Goal: Task Accomplishment & Management: Use online tool/utility

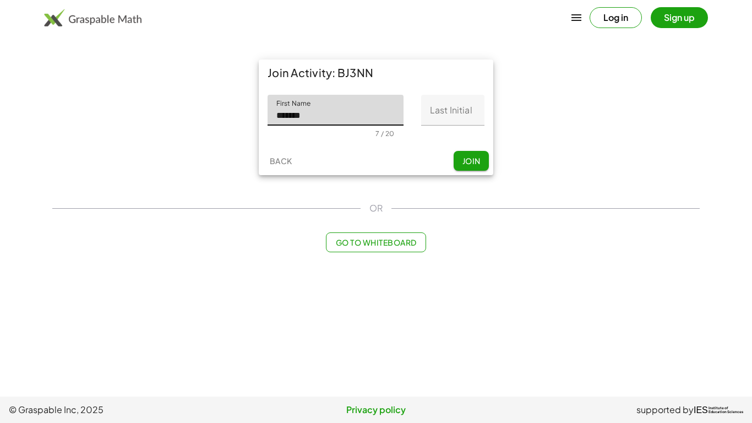
type input "*******"
click at [450, 113] on input "Last Initial" at bounding box center [452, 110] width 63 height 31
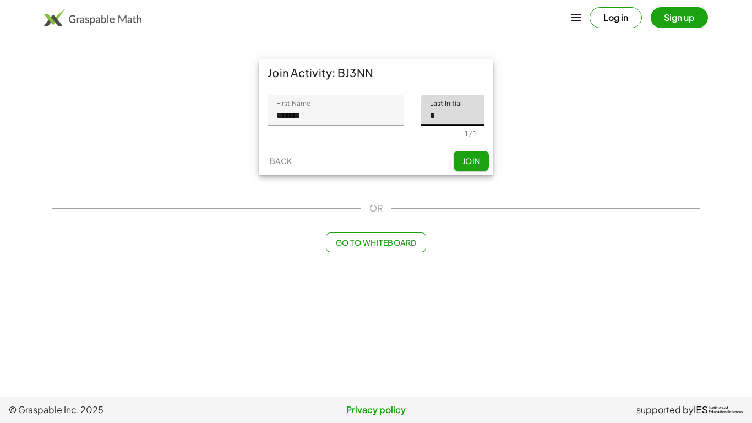
type input "*"
click at [471, 160] on span "Join" at bounding box center [471, 161] width 18 height 10
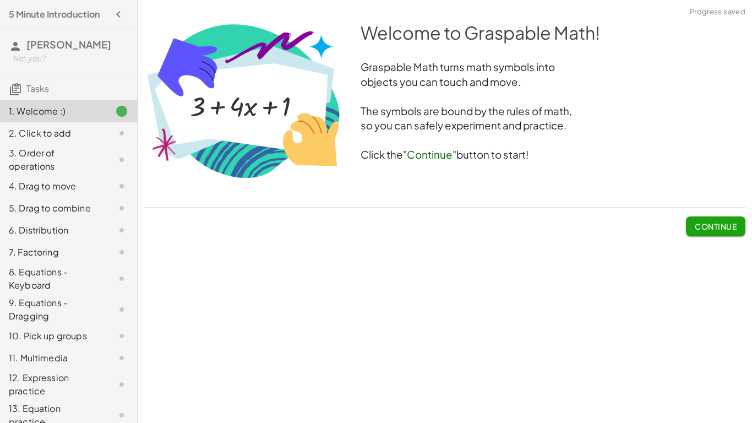
click at [726, 226] on span "Continue" at bounding box center [716, 226] width 42 height 10
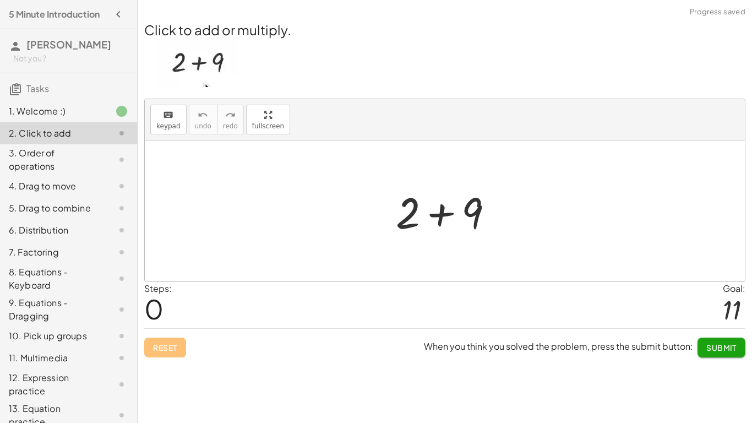
click at [441, 213] on div at bounding box center [448, 211] width 117 height 57
click at [442, 214] on div at bounding box center [448, 211] width 61 height 55
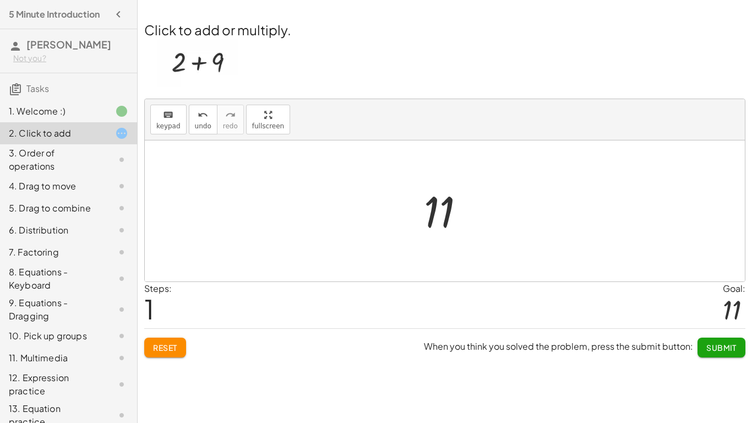
click at [731, 341] on button "Submit" at bounding box center [721, 347] width 48 height 20
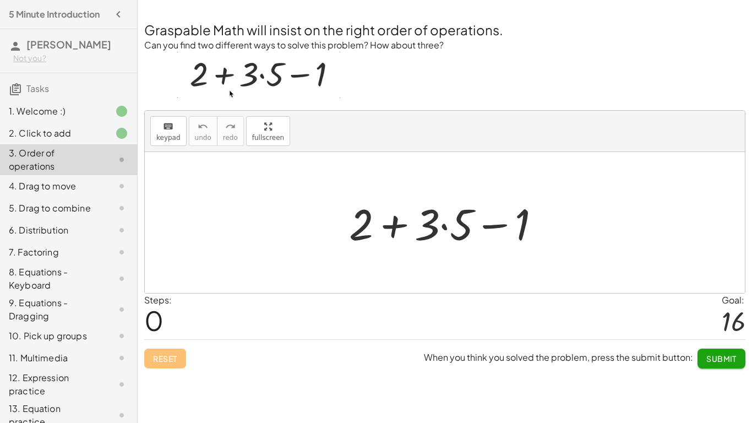
click at [391, 227] on div at bounding box center [449, 222] width 211 height 57
click at [443, 224] on div at bounding box center [449, 222] width 211 height 57
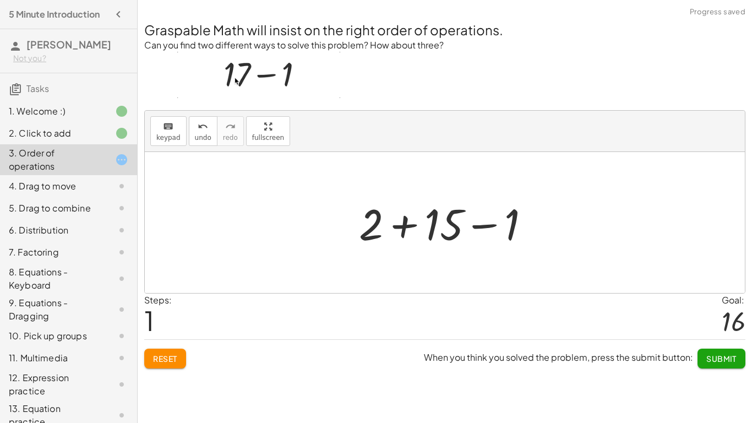
click at [483, 226] on div at bounding box center [448, 222] width 191 height 57
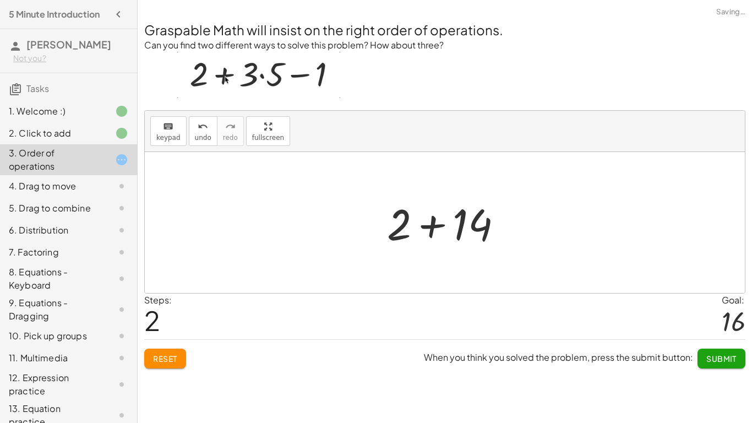
click at [427, 227] on div at bounding box center [449, 222] width 135 height 57
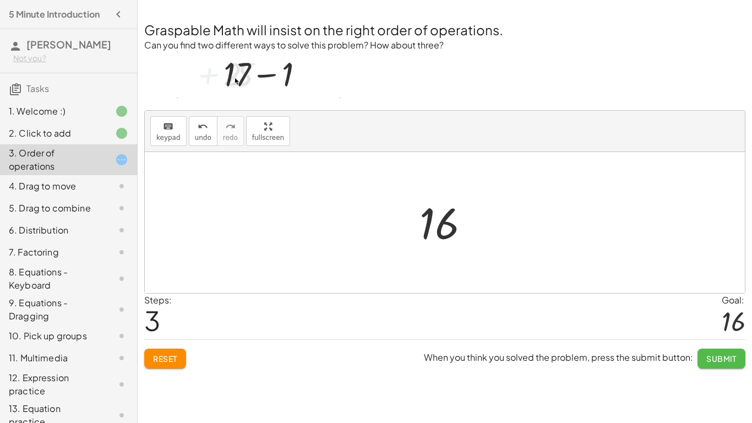
click at [724, 364] on button "Submit" at bounding box center [721, 358] width 48 height 20
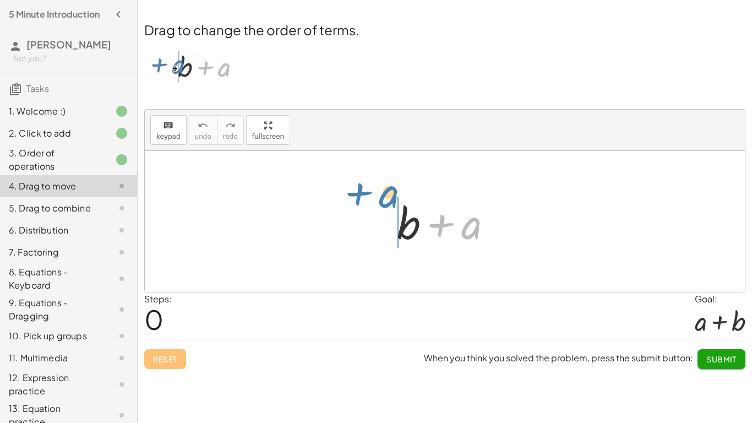
drag, startPoint x: 466, startPoint y: 231, endPoint x: 377, endPoint y: 202, distance: 94.4
click at [377, 202] on div "+ a + b + a" at bounding box center [445, 221] width 600 height 141
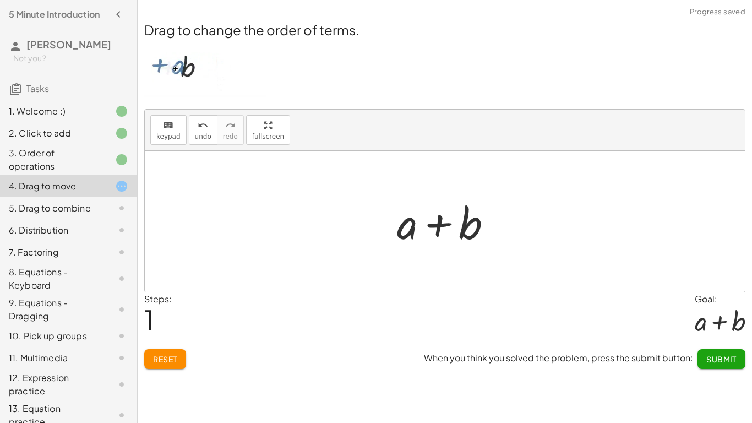
click at [716, 355] on span "Submit" at bounding box center [721, 359] width 30 height 10
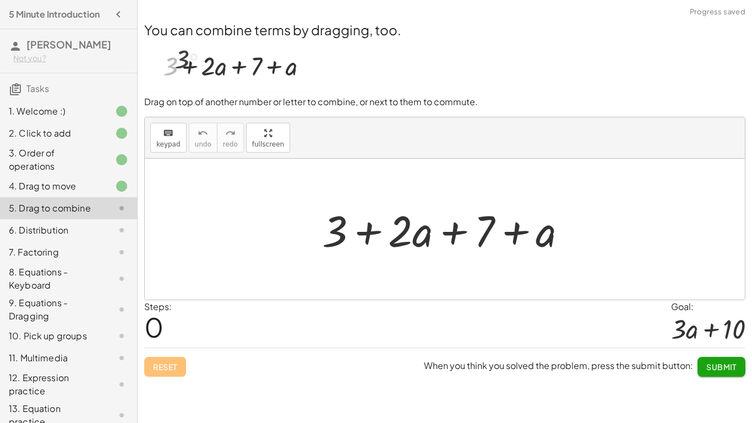
click at [396, 235] on div at bounding box center [449, 229] width 265 height 57
click at [369, 235] on div at bounding box center [449, 229] width 265 height 57
click at [513, 232] on div at bounding box center [449, 229] width 265 height 57
click at [451, 228] on div at bounding box center [449, 229] width 265 height 57
click at [454, 231] on div at bounding box center [449, 229] width 265 height 57
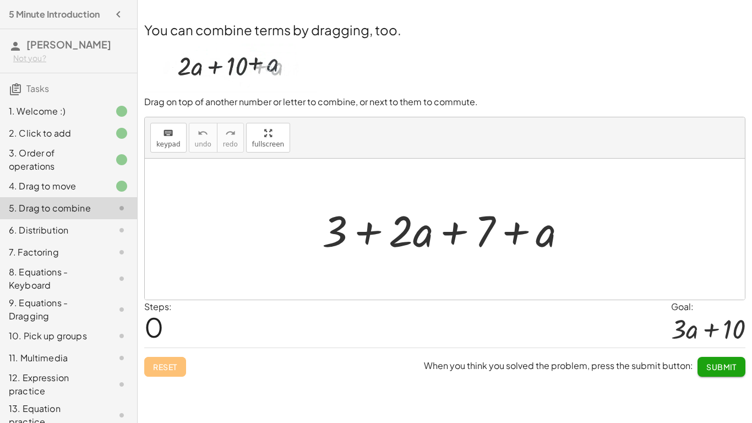
click at [454, 231] on div at bounding box center [449, 229] width 265 height 57
drag, startPoint x: 552, startPoint y: 243, endPoint x: 347, endPoint y: 219, distance: 206.3
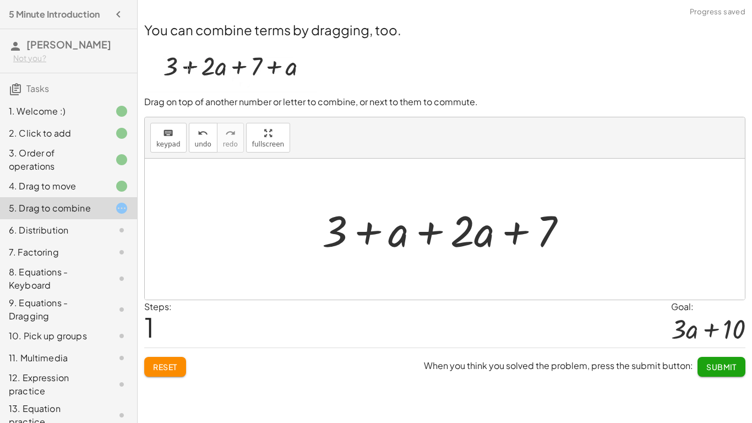
click at [388, 234] on div at bounding box center [449, 229] width 265 height 57
click at [366, 236] on div at bounding box center [449, 229] width 265 height 57
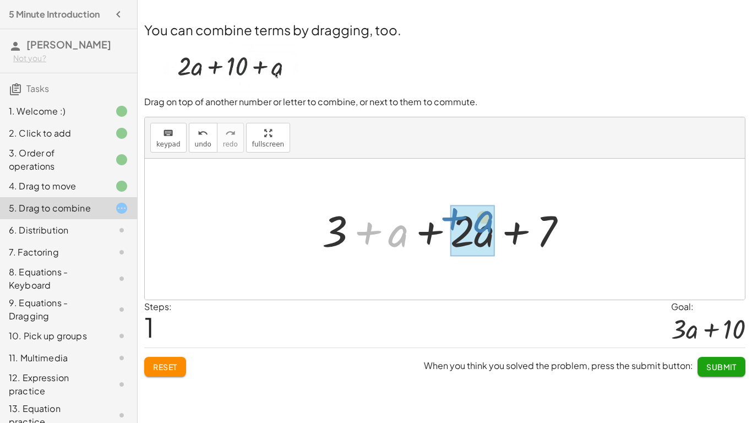
drag, startPoint x: 366, startPoint y: 235, endPoint x: 451, endPoint y: 221, distance: 86.5
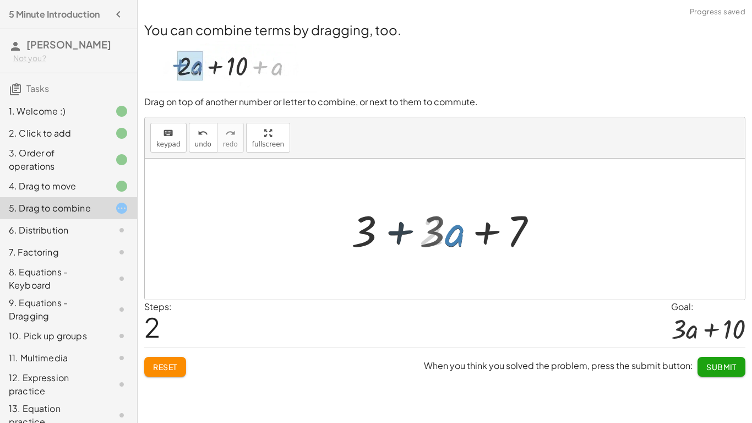
click at [452, 222] on div at bounding box center [449, 229] width 204 height 57
click at [454, 232] on div at bounding box center [449, 229] width 204 height 57
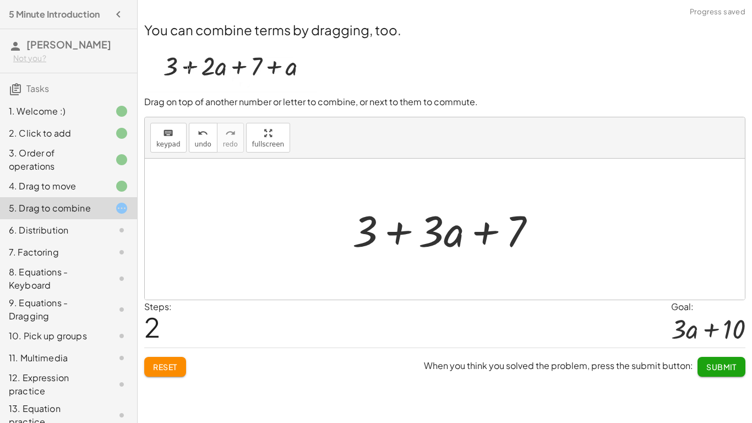
click at [400, 235] on div at bounding box center [449, 229] width 204 height 57
click at [486, 231] on div at bounding box center [449, 229] width 204 height 57
drag, startPoint x: 440, startPoint y: 234, endPoint x: 370, endPoint y: 231, distance: 70.0
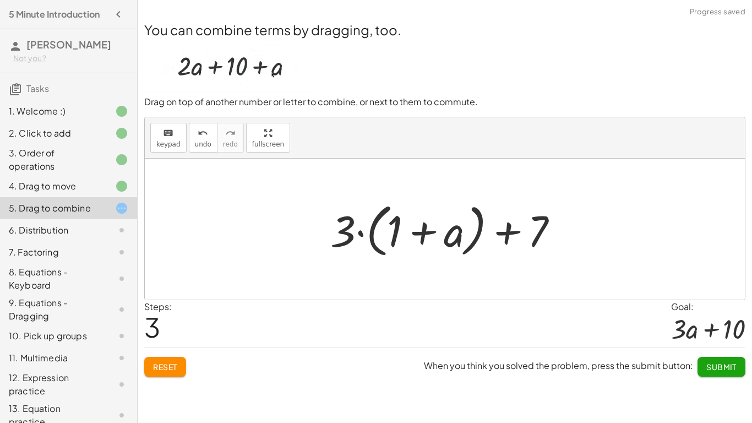
click at [424, 232] on div at bounding box center [449, 229] width 248 height 63
click at [172, 370] on span "Reset" at bounding box center [165, 367] width 24 height 10
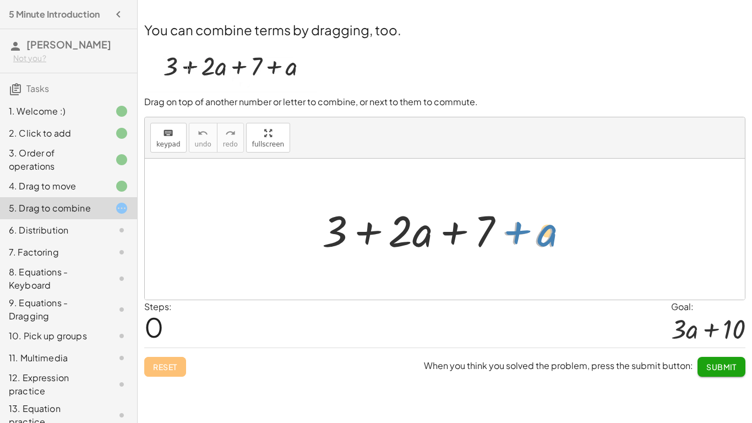
click at [547, 239] on div at bounding box center [449, 229] width 265 height 57
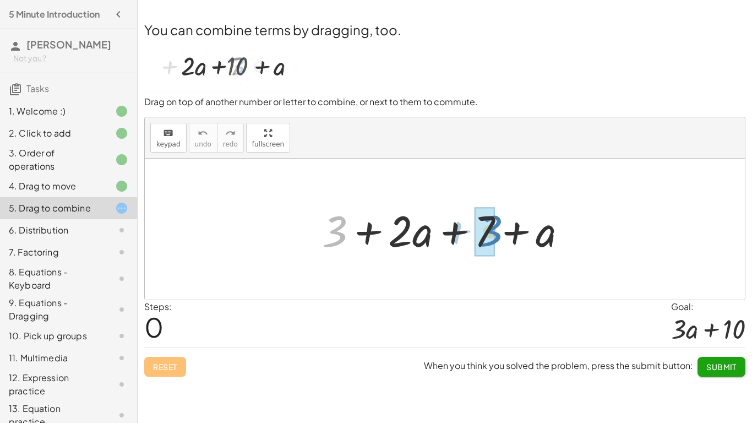
drag, startPoint x: 331, startPoint y: 233, endPoint x: 487, endPoint y: 232, distance: 155.3
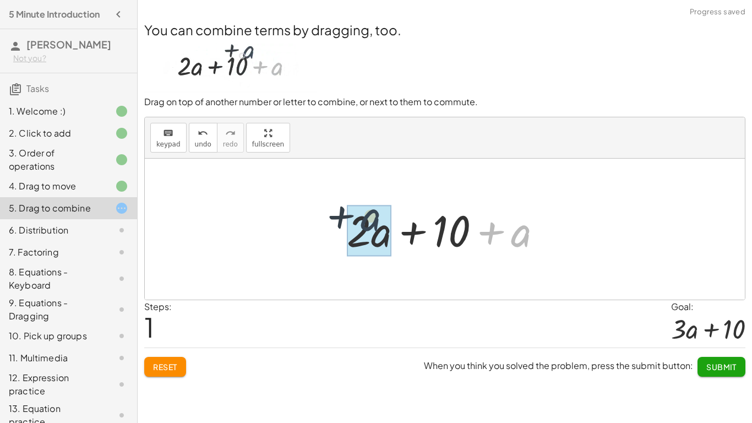
drag, startPoint x: 524, startPoint y: 241, endPoint x: 361, endPoint y: 227, distance: 163.5
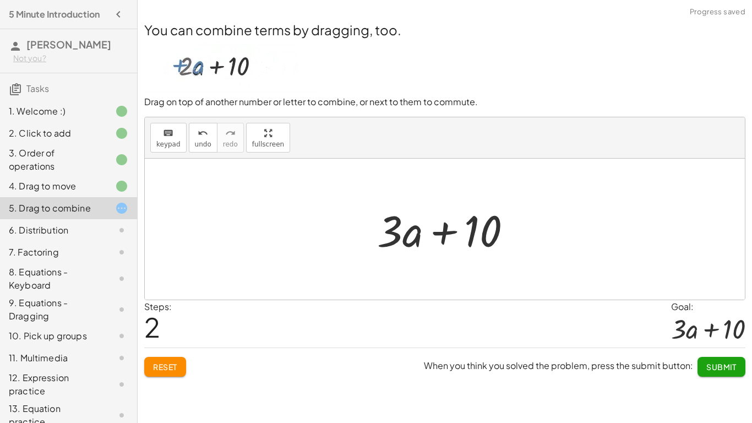
click at [451, 230] on div at bounding box center [449, 229] width 155 height 57
click at [726, 364] on span "Submit" at bounding box center [721, 367] width 30 height 10
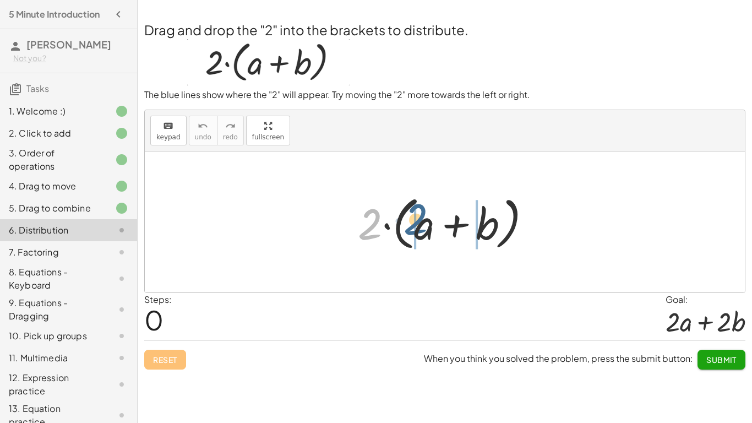
drag, startPoint x: 362, startPoint y: 235, endPoint x: 411, endPoint y: 232, distance: 49.0
click at [411, 232] on div at bounding box center [448, 221] width 193 height 63
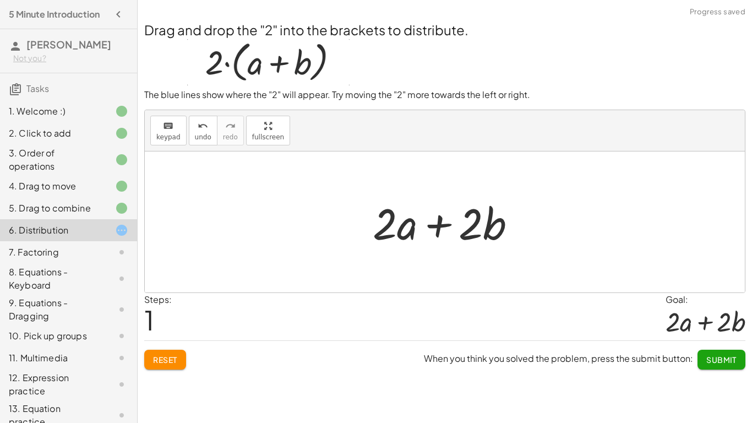
click at [720, 363] on span "Submit" at bounding box center [721, 360] width 30 height 10
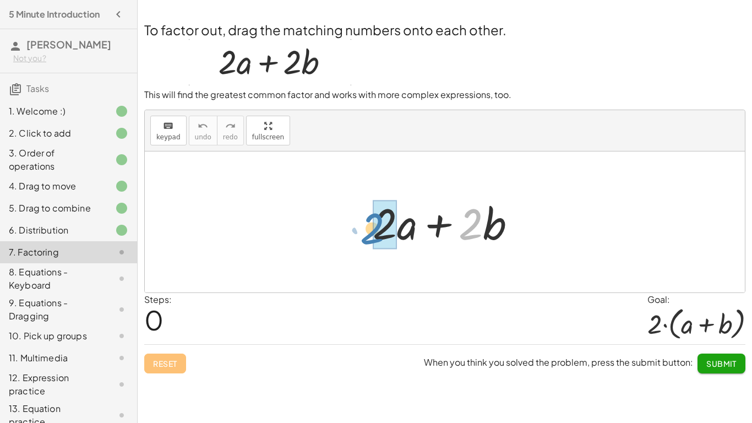
drag, startPoint x: 470, startPoint y: 227, endPoint x: 374, endPoint y: 232, distance: 95.9
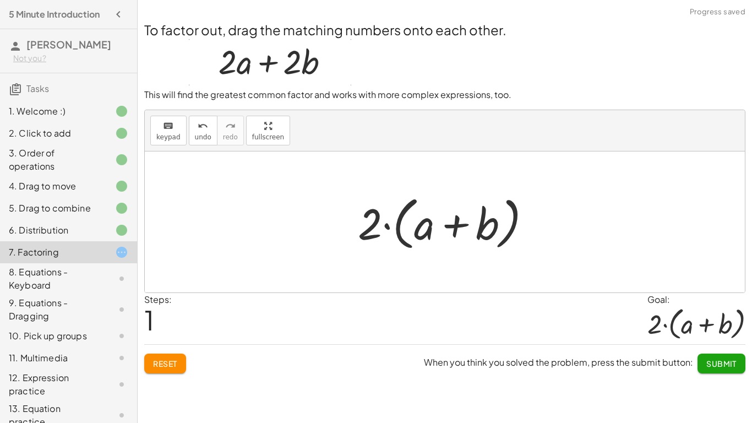
click at [722, 358] on button "Submit" at bounding box center [721, 363] width 48 height 20
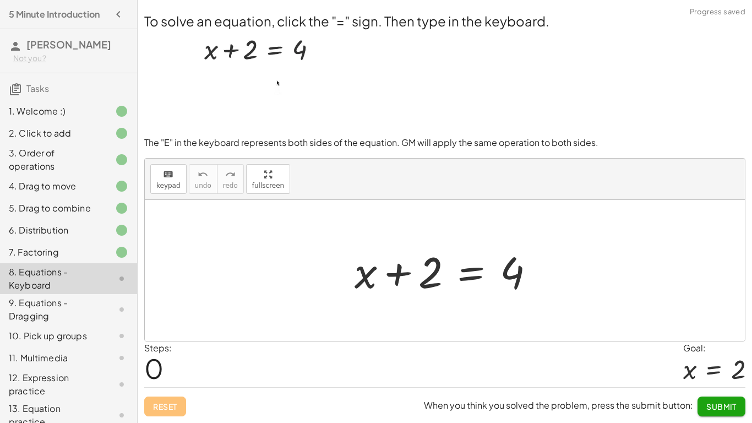
click at [469, 271] on div at bounding box center [449, 270] width 200 height 57
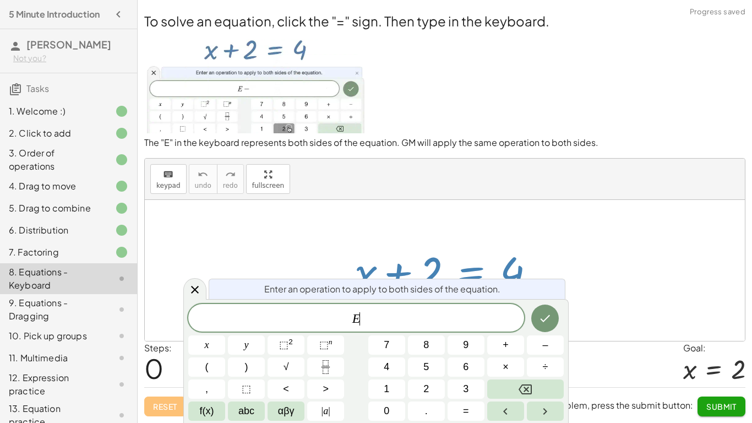
scroll to position [1, 0]
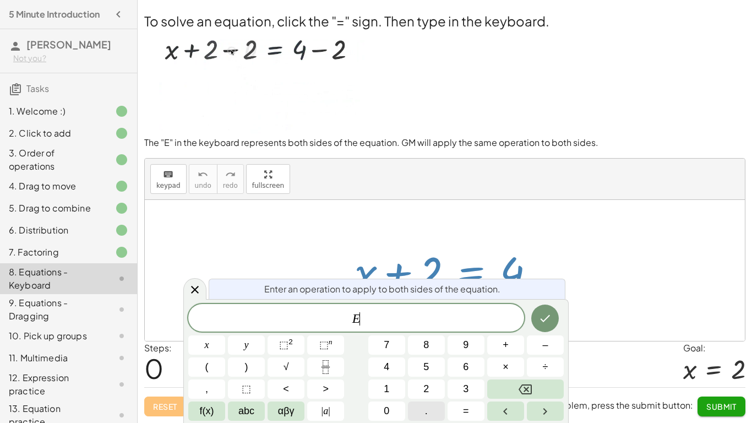
click at [554, 350] on button "–" at bounding box center [545, 344] width 37 height 19
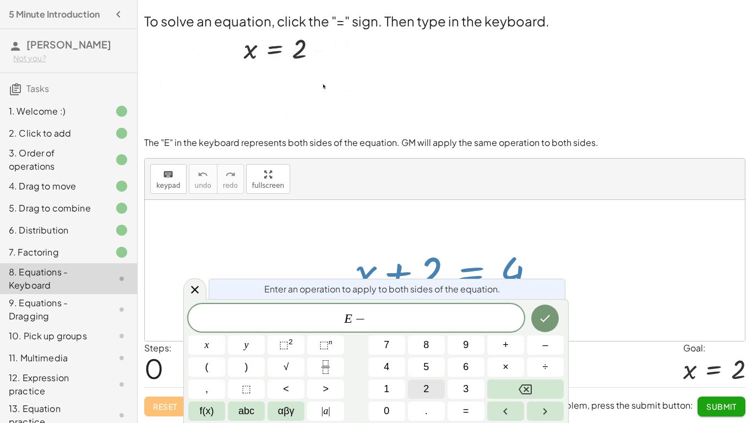
click at [424, 389] on span "2" at bounding box center [426, 389] width 6 height 15
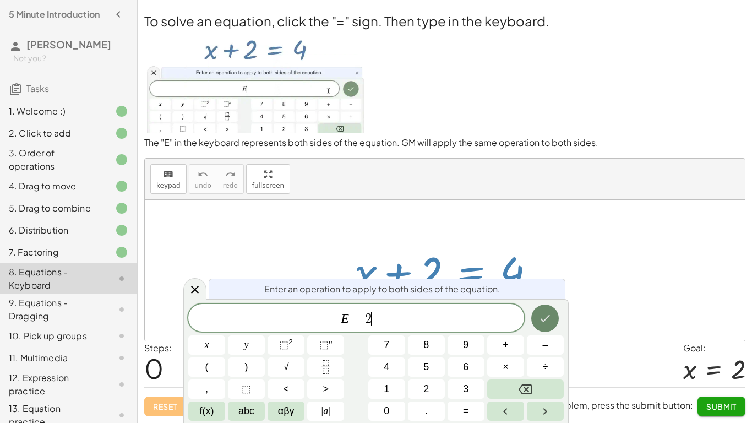
click at [549, 316] on icon "Done" at bounding box center [546, 318] width 10 height 7
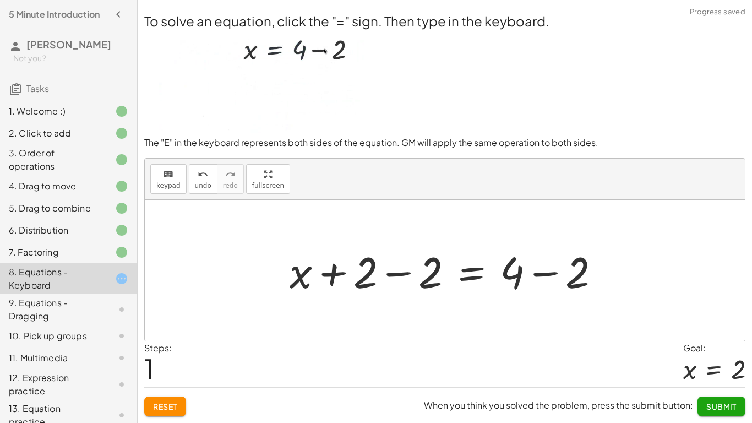
click at [549, 273] on div at bounding box center [449, 270] width 330 height 57
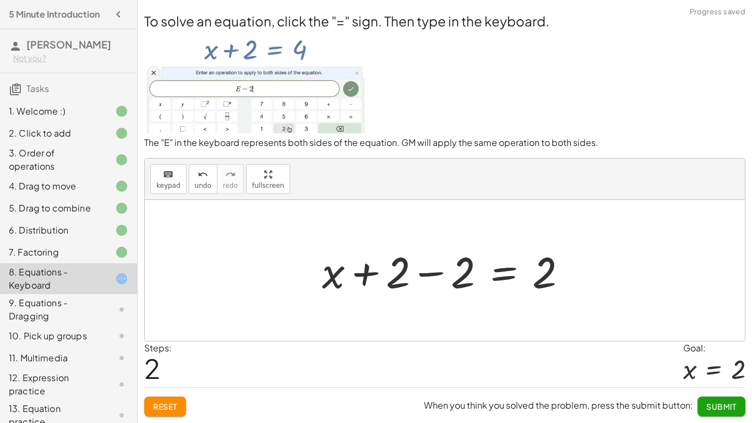
click at [440, 271] on div at bounding box center [449, 270] width 265 height 57
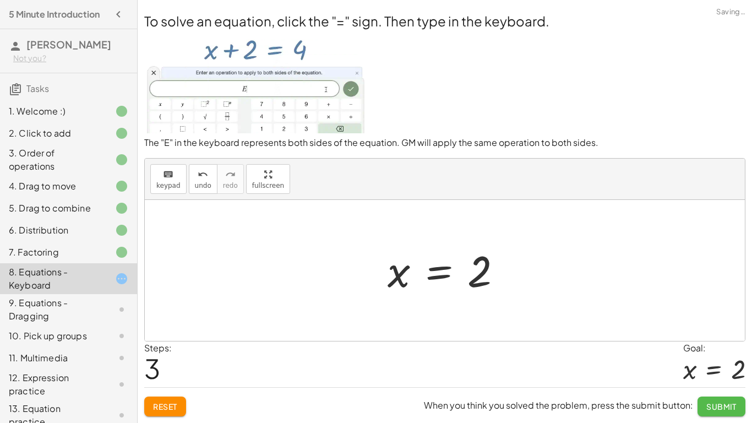
click at [706, 402] on span "Submit" at bounding box center [721, 406] width 30 height 10
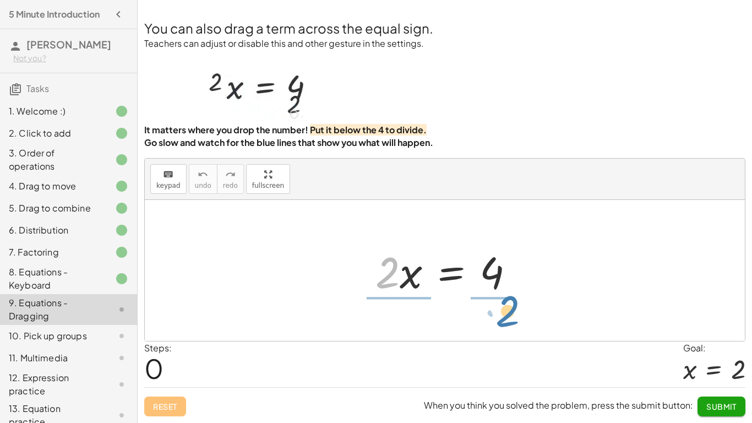
drag, startPoint x: 379, startPoint y: 272, endPoint x: 499, endPoint y: 310, distance: 126.6
click at [499, 310] on div "· 2 · 2 · x = 4" at bounding box center [445, 270] width 600 height 141
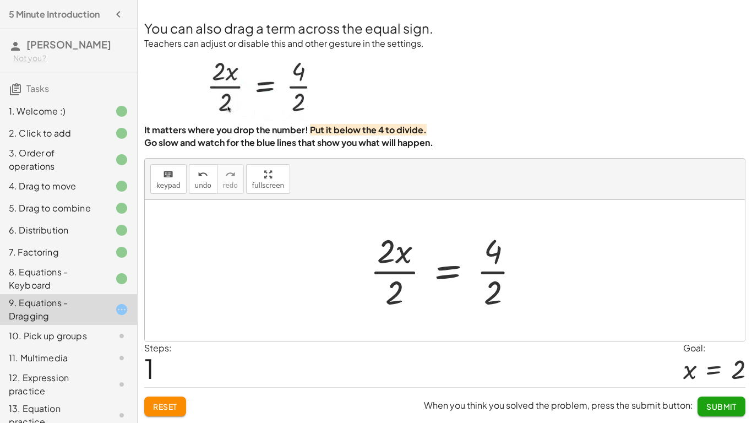
click at [448, 264] on div at bounding box center [449, 270] width 170 height 85
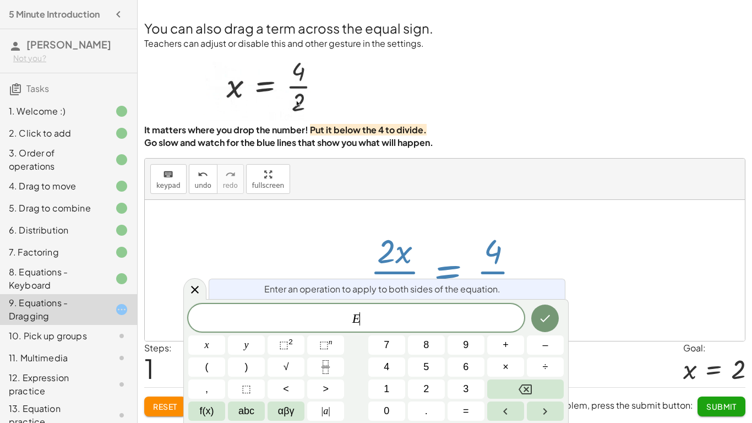
click at [0, 0] on div "You can also drag a term across the equal sign. Teachers can adjust or disable …" at bounding box center [0, 0] width 0 height 0
click at [547, 321] on icon "Done" at bounding box center [544, 318] width 13 height 13
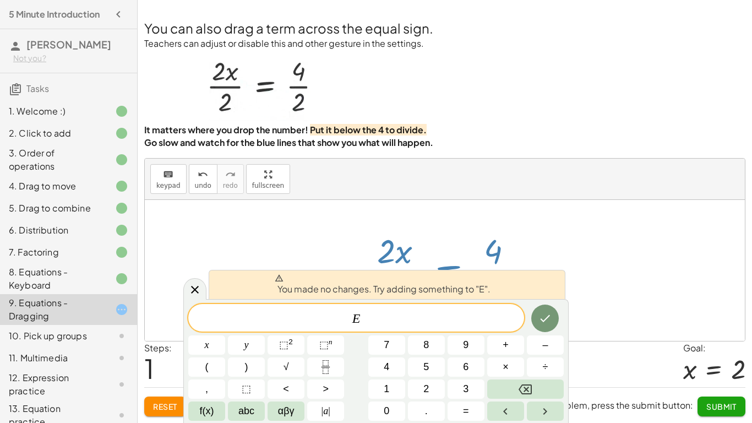
click at [521, 138] on p "Go slow and watch for the blue lines that show you what will happen." at bounding box center [444, 143] width 601 height 13
click at [515, 396] on button "Backspace" at bounding box center [525, 388] width 77 height 19
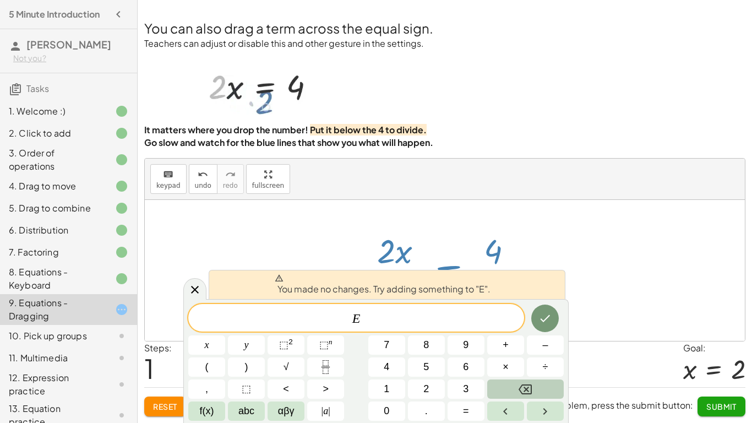
scroll to position [2, 0]
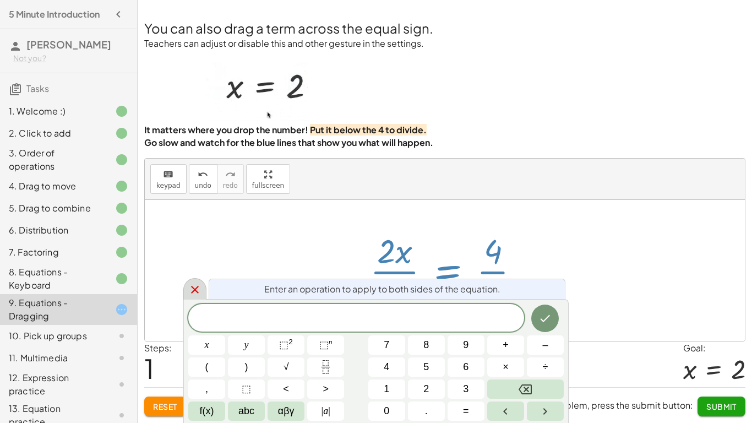
click at [192, 288] on icon at bounding box center [194, 289] width 13 height 13
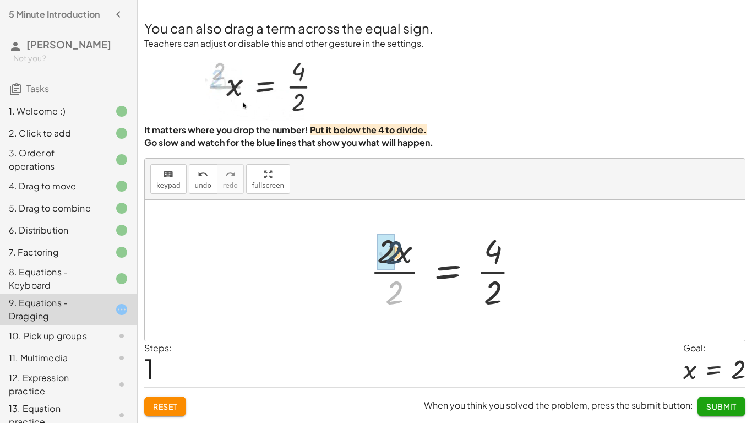
drag, startPoint x: 390, startPoint y: 292, endPoint x: 389, endPoint y: 252, distance: 40.2
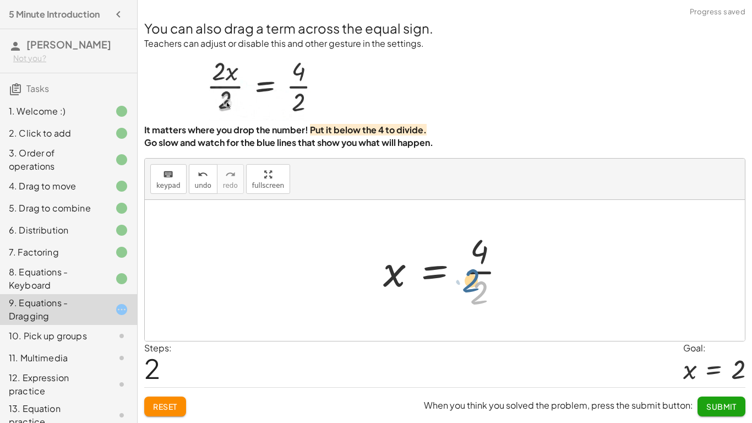
drag, startPoint x: 489, startPoint y: 296, endPoint x: 489, endPoint y: 263, distance: 32.5
click at [489, 263] on div at bounding box center [449, 270] width 143 height 85
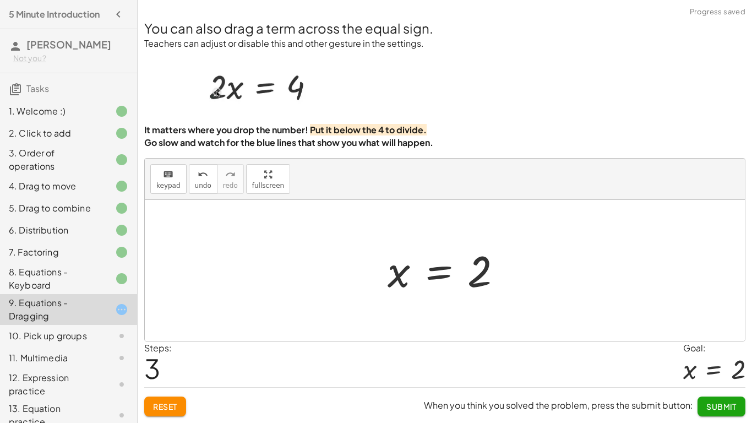
click at [707, 402] on span "Submit" at bounding box center [721, 406] width 30 height 10
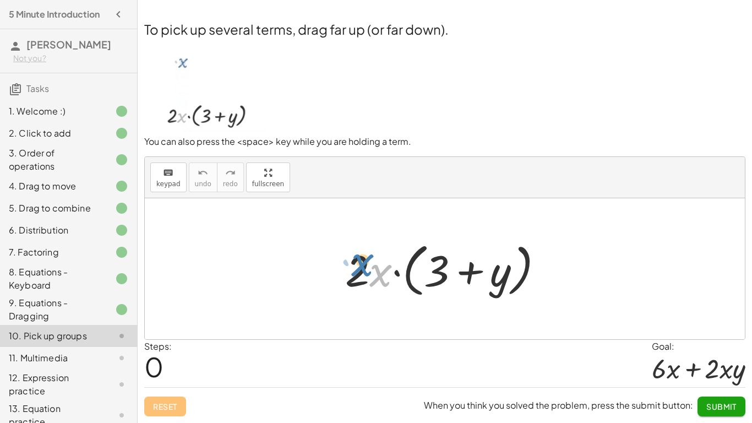
drag, startPoint x: 377, startPoint y: 280, endPoint x: 359, endPoint y: 270, distance: 19.7
click at [359, 270] on div at bounding box center [449, 268] width 218 height 63
drag, startPoint x: 374, startPoint y: 277, endPoint x: 422, endPoint y: 135, distance: 149.9
click at [0, 0] on div "To pick up several terms, drag far up (or far down). You can also press the <sp…" at bounding box center [0, 0] width 0 height 0
drag, startPoint x: 375, startPoint y: 266, endPoint x: 341, endPoint y: 261, distance: 34.6
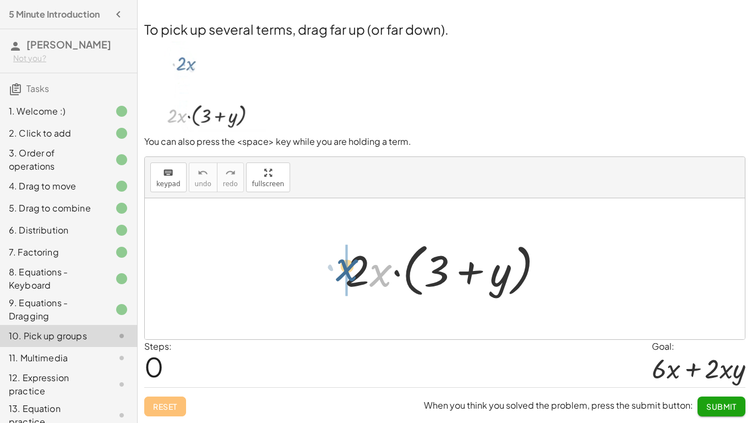
click at [341, 261] on div at bounding box center [449, 268] width 218 height 63
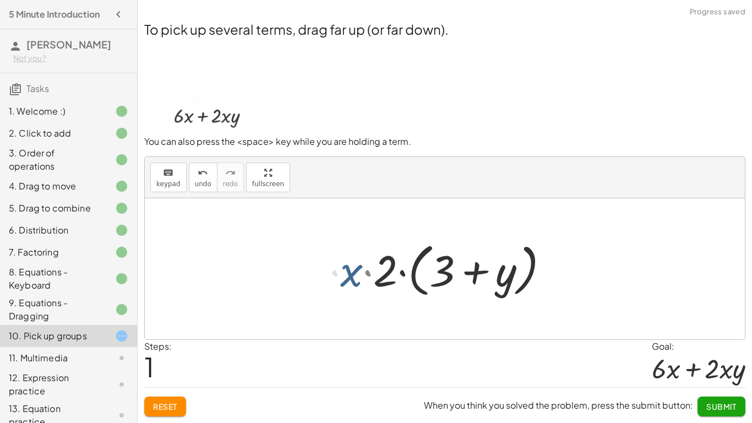
click at [351, 264] on div at bounding box center [449, 268] width 228 height 63
drag, startPoint x: 353, startPoint y: 270, endPoint x: 404, endPoint y: 268, distance: 51.2
click at [404, 268] on div at bounding box center [449, 268] width 228 height 63
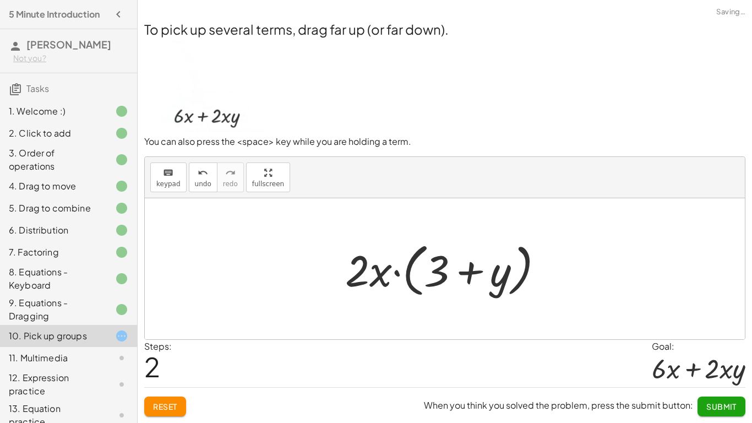
click at [167, 408] on span "Reset" at bounding box center [165, 406] width 24 height 10
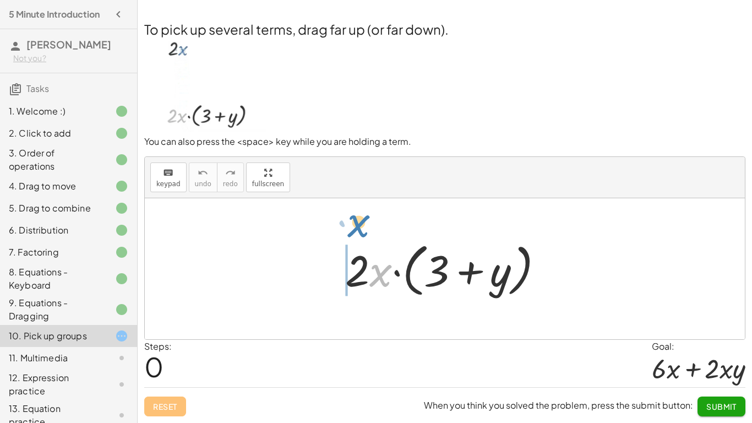
drag, startPoint x: 383, startPoint y: 278, endPoint x: 361, endPoint y: 228, distance: 54.2
click at [361, 228] on div "· x · 2 · x · ( + 3 + y )" at bounding box center [445, 268] width 600 height 141
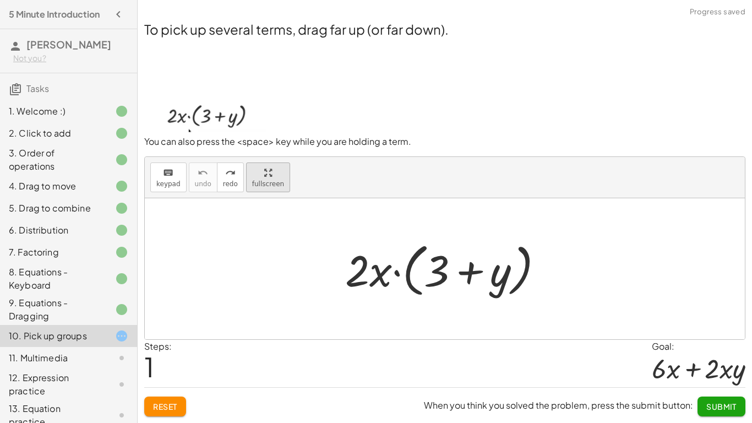
click at [270, 173] on div "keyboard keypad undo undo redo redo fullscreen · 2 · x · ( + 3 + y ) ×" at bounding box center [445, 248] width 600 height 182
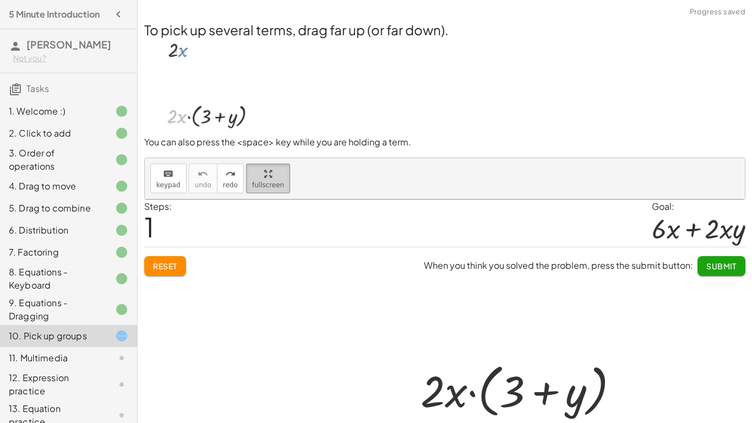
click at [120, 31] on main "5 Minute Introduction [PERSON_NAME] Not you? Tasks 1. Welcome :) 2. Click to ad…" at bounding box center [376, 211] width 752 height 423
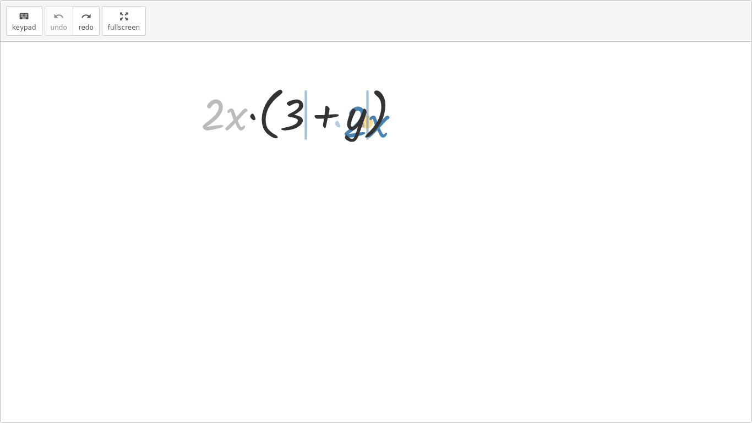
drag, startPoint x: 372, startPoint y: 271, endPoint x: 516, endPoint y: 277, distance: 144.3
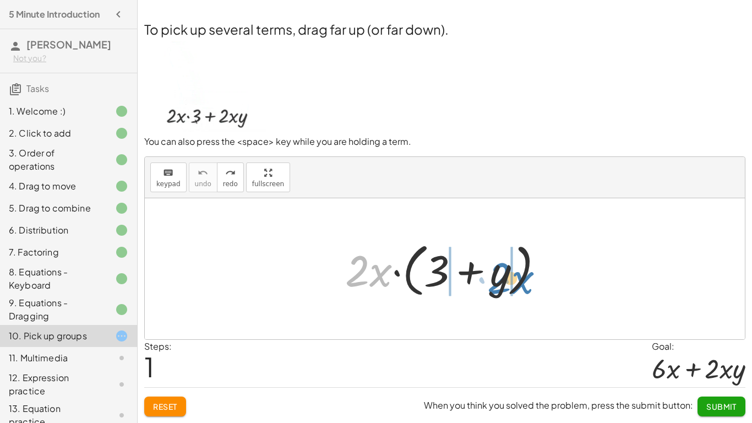
click at [516, 277] on div at bounding box center [449, 268] width 218 height 63
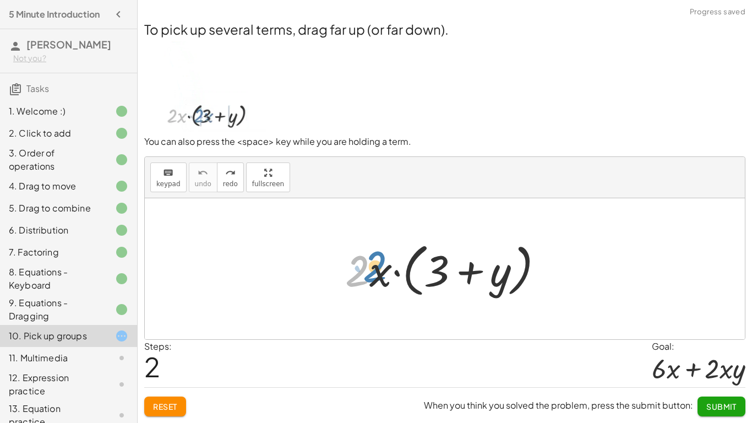
drag, startPoint x: 362, startPoint y: 274, endPoint x: 366, endPoint y: 269, distance: 6.7
click at [366, 269] on div at bounding box center [449, 268] width 218 height 63
drag, startPoint x: 375, startPoint y: 276, endPoint x: 446, endPoint y: 280, distance: 71.7
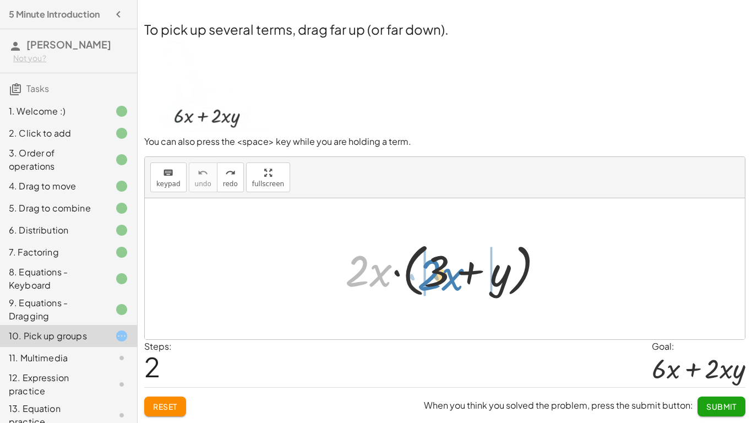
click at [446, 280] on div at bounding box center [449, 268] width 218 height 63
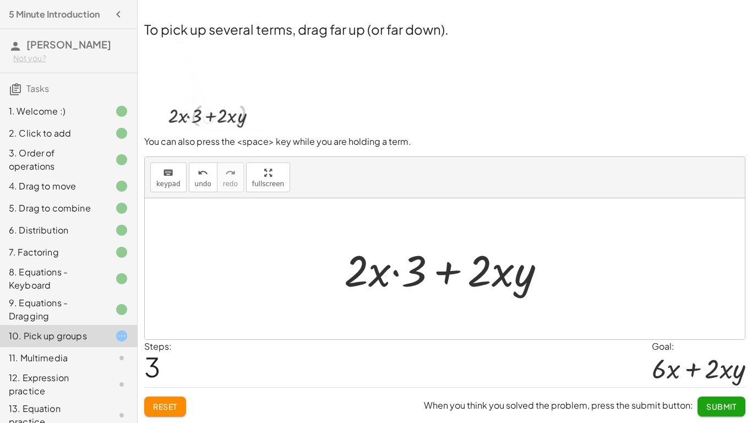
click at [379, 274] on div at bounding box center [449, 269] width 221 height 57
drag, startPoint x: 415, startPoint y: 274, endPoint x: 353, endPoint y: 274, distance: 61.1
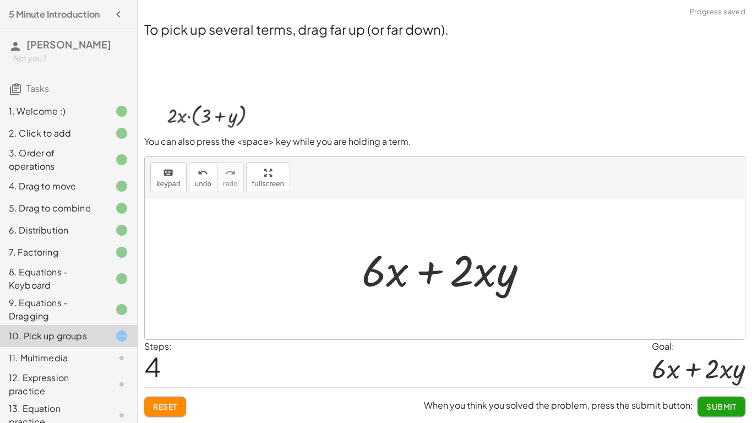
click at [725, 396] on button "Submit" at bounding box center [721, 406] width 48 height 20
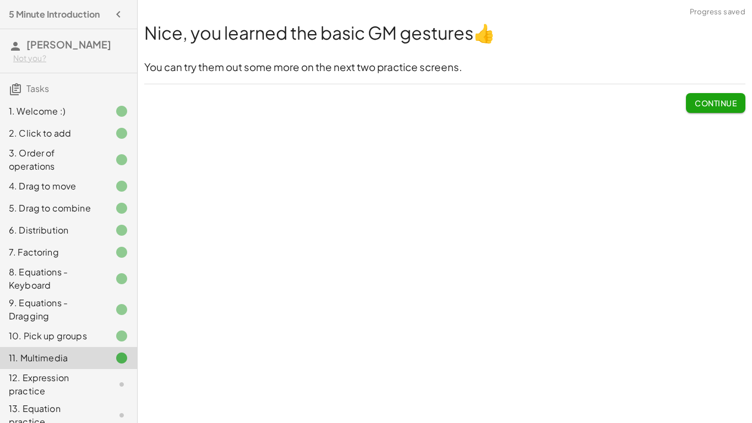
click at [718, 107] on span "Continue" at bounding box center [716, 103] width 42 height 10
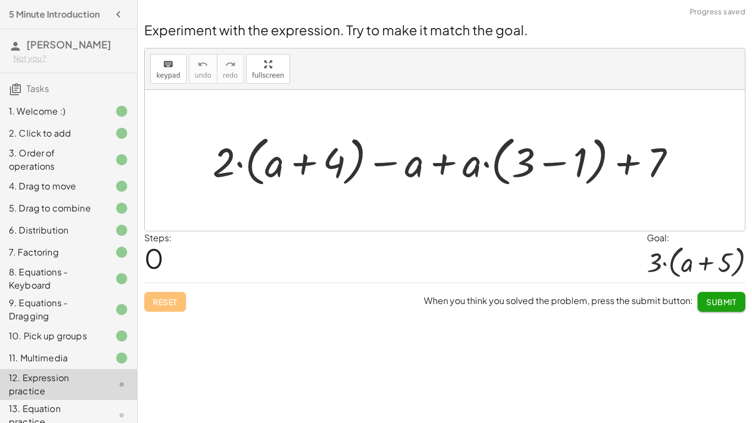
scroll to position [54, 0]
